Goal: Task Accomplishment & Management: Use online tool/utility

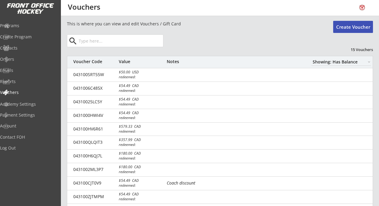
select select ""Showing: Has Balance""
click at [355, 24] on button "Create Voucher" at bounding box center [353, 27] width 40 height 12
select select ""PLACEHOLDER_1427118222253""
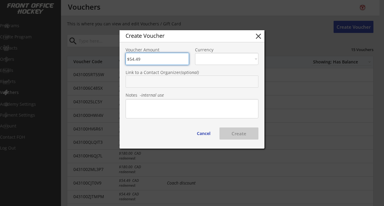
type input "$54.49"
click at [232, 57] on select "CAD USD" at bounding box center [226, 59] width 63 height 12
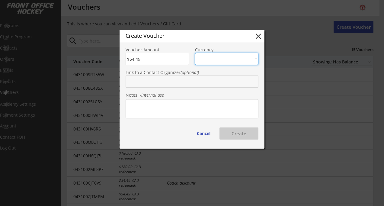
select select ""CAD""
click at [195, 53] on select "CAD USD" at bounding box center [226, 59] width 63 height 12
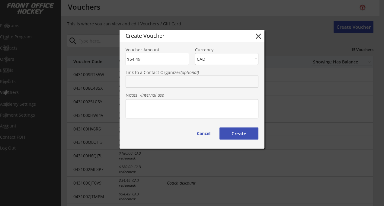
click at [160, 106] on textarea at bounding box center [192, 108] width 133 height 19
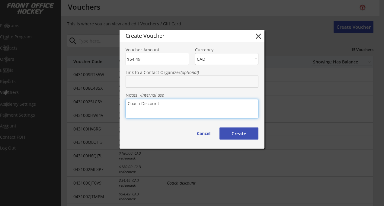
type textarea "Coach Discount"
click at [241, 133] on button "Create" at bounding box center [238, 133] width 39 height 12
type input "043100SKBHW5"
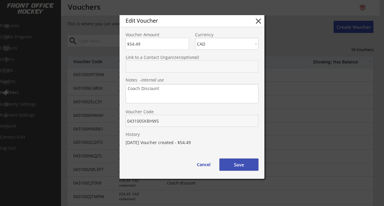
click at [245, 165] on button "Save" at bounding box center [238, 164] width 39 height 12
